Goal: Contribute content: Contribute content

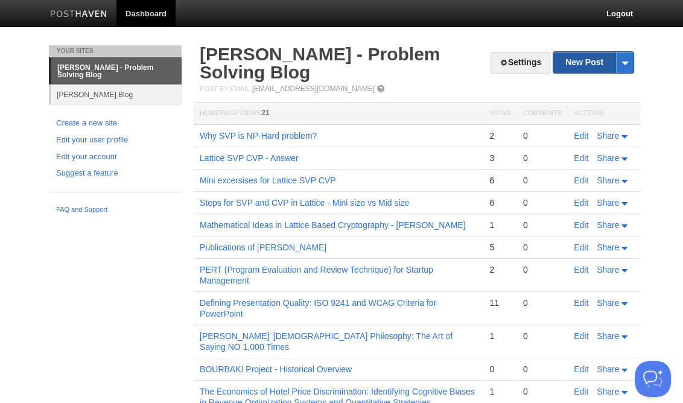
click at [589, 62] on link "New Post" at bounding box center [594, 62] width 80 height 21
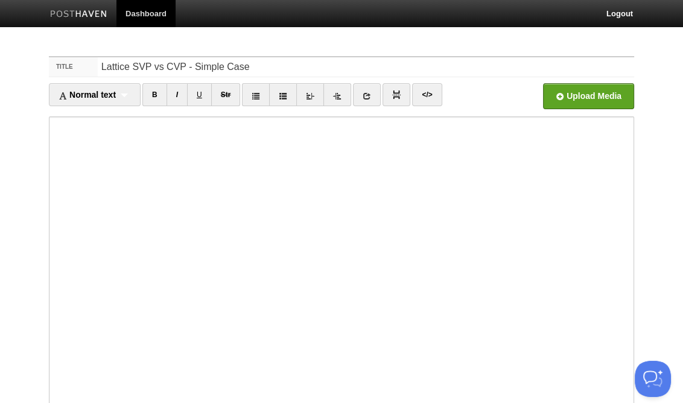
type input "Lattice SVP vs CVP - Simple Case"
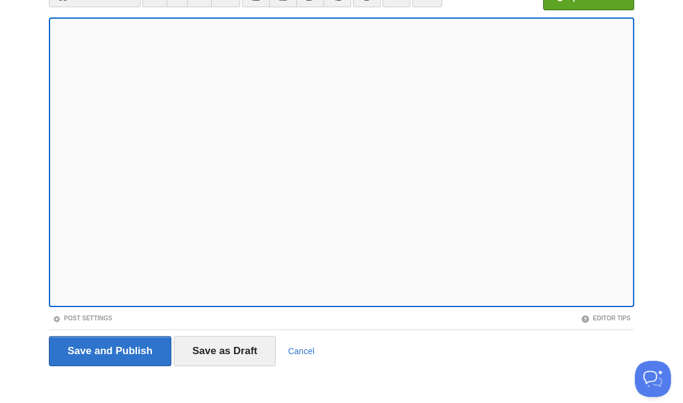
scroll to position [106, 0]
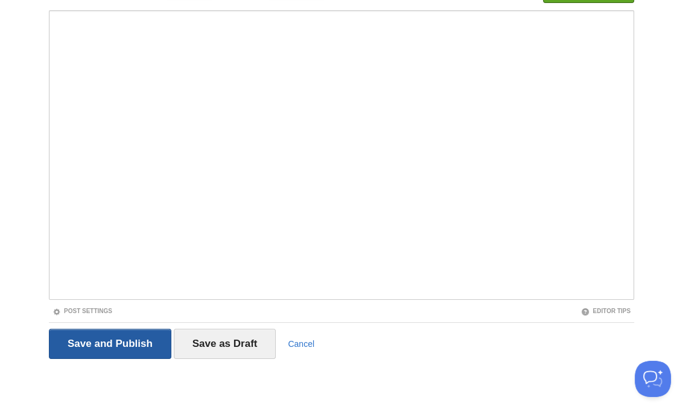
click at [126, 344] on input "Save and Publish" at bounding box center [110, 344] width 123 height 30
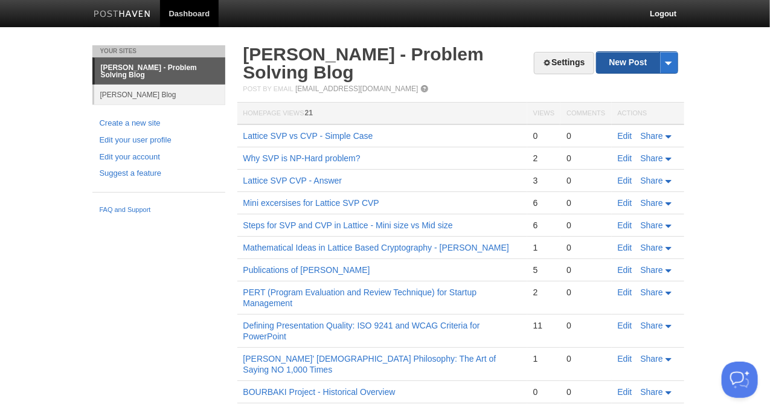
click at [634, 63] on link "New Post" at bounding box center [636, 62] width 80 height 21
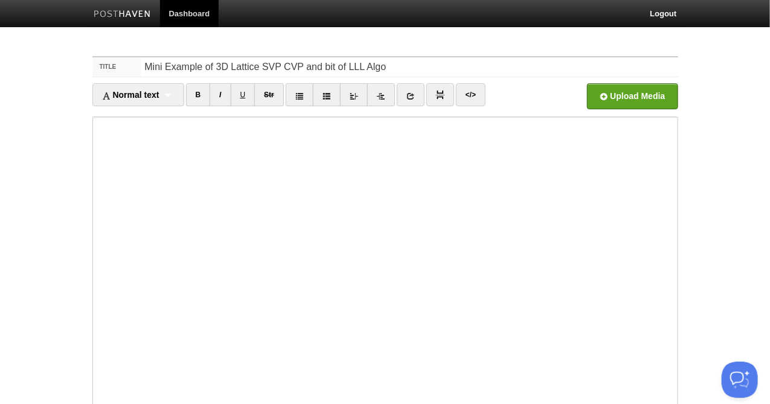
type input "Mini Example of 3D Lattice SVP CVP and bit of LLL Algo"
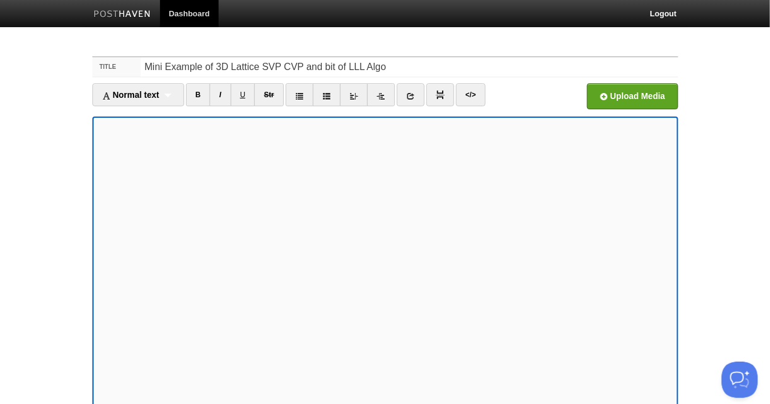
scroll to position [106, 0]
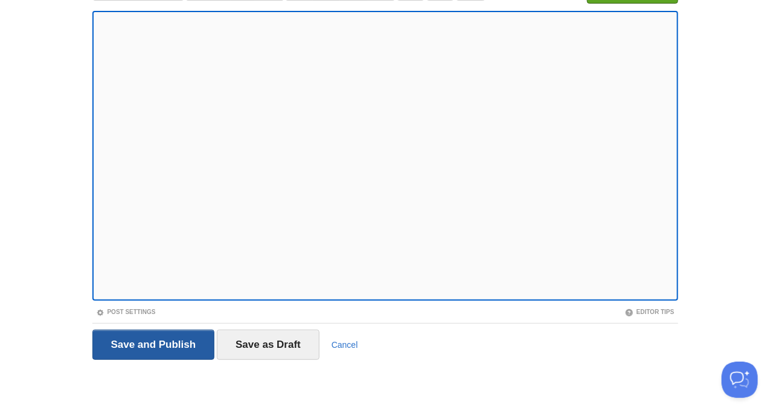
click at [167, 345] on input "Save and Publish" at bounding box center [153, 345] width 123 height 30
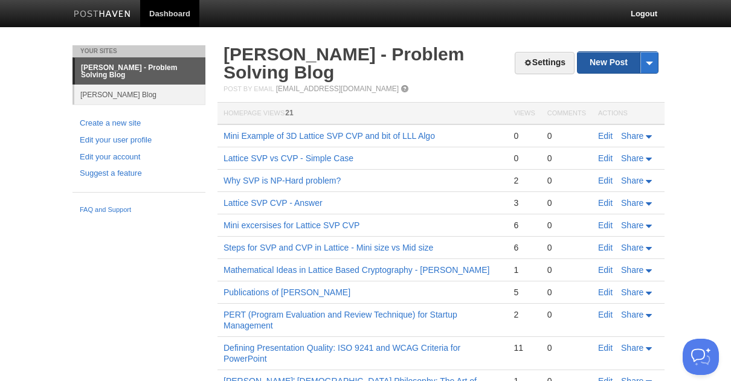
click at [615, 58] on link "New Post" at bounding box center [617, 62] width 80 height 21
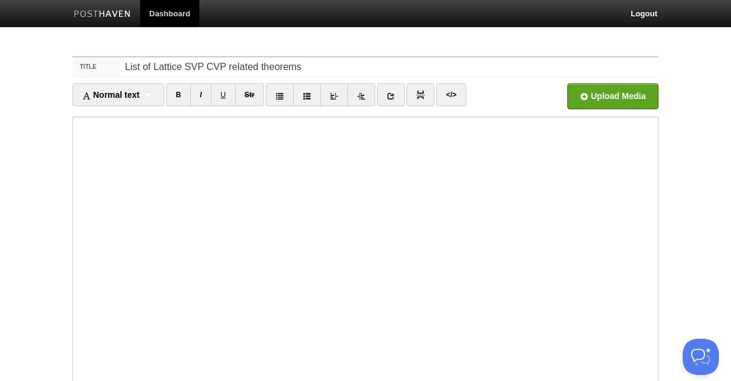
type input "List of Lattice SVP CVP related theorems"
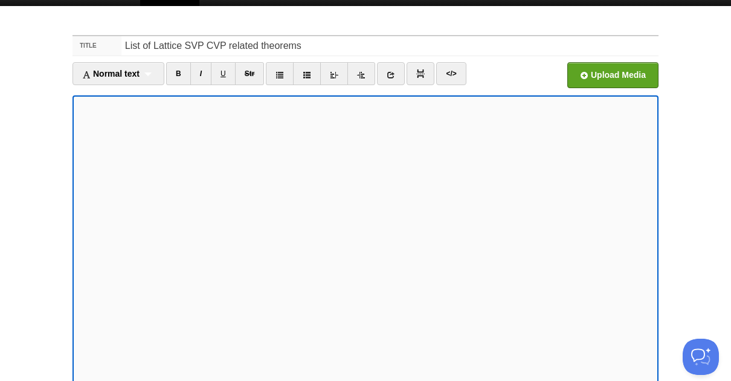
scroll to position [129, 0]
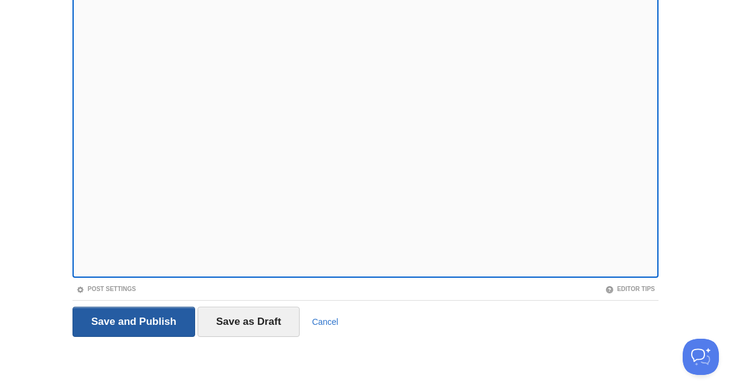
click at [139, 328] on input "Save and Publish" at bounding box center [133, 322] width 123 height 30
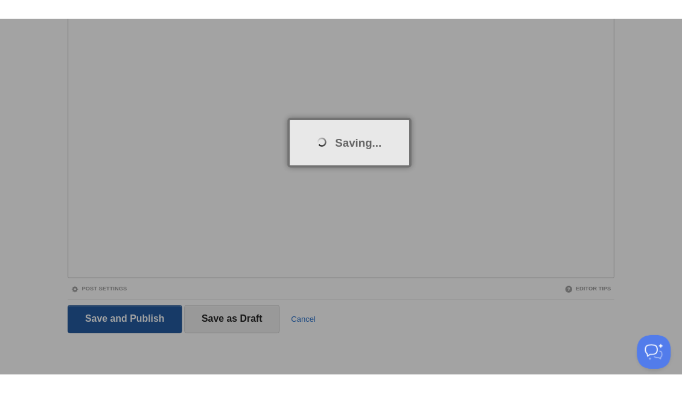
scroll to position [45, 0]
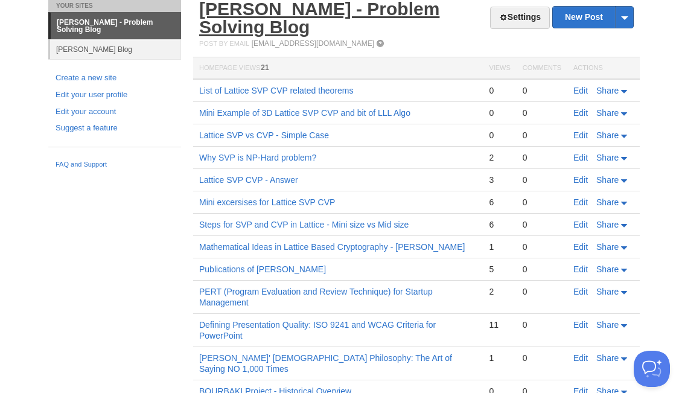
click at [382, 7] on link "[PERSON_NAME] - Problem Solving Blog" at bounding box center [319, 18] width 240 height 38
